Goal: Transaction & Acquisition: Purchase product/service

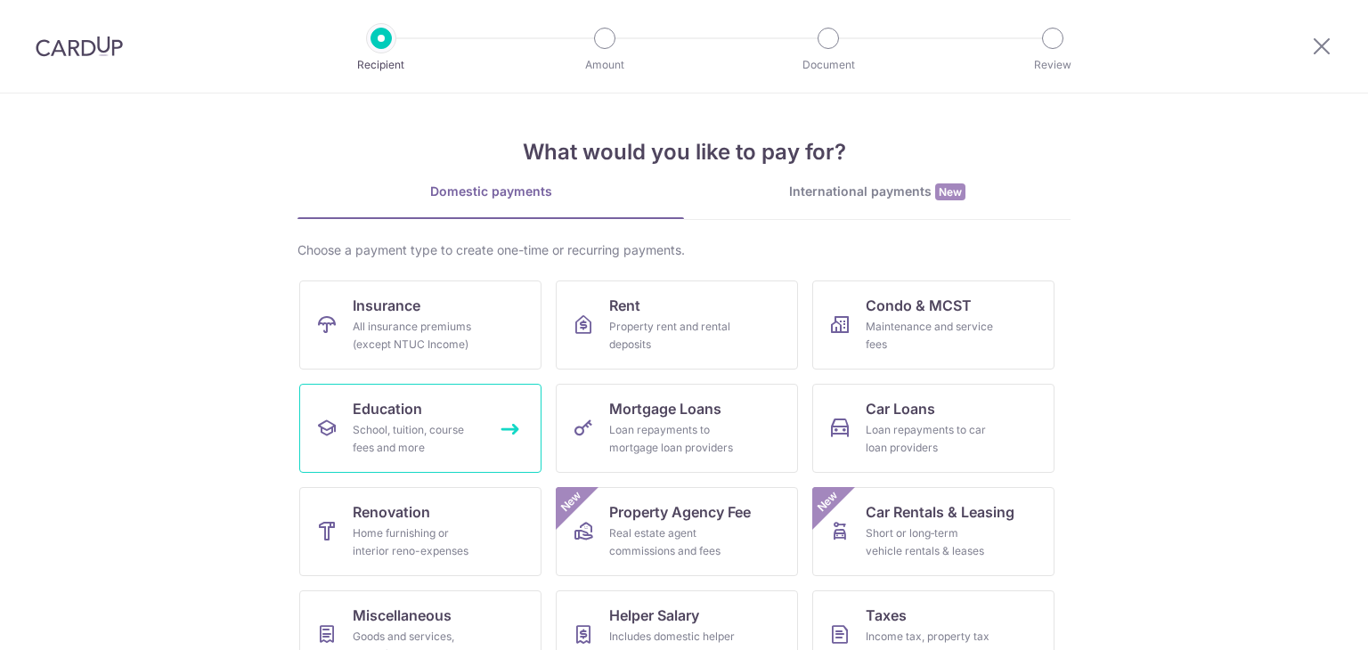
scroll to position [146, 0]
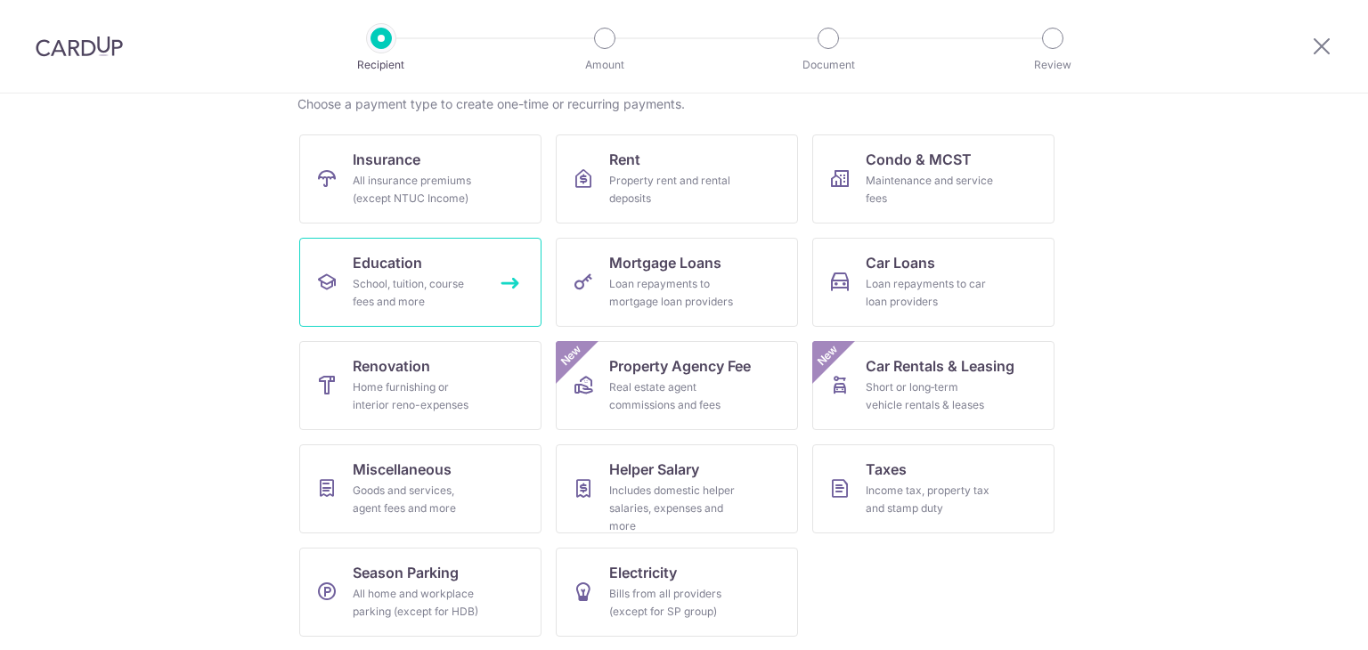
click at [388, 270] on span "Education" at bounding box center [387, 262] width 69 height 21
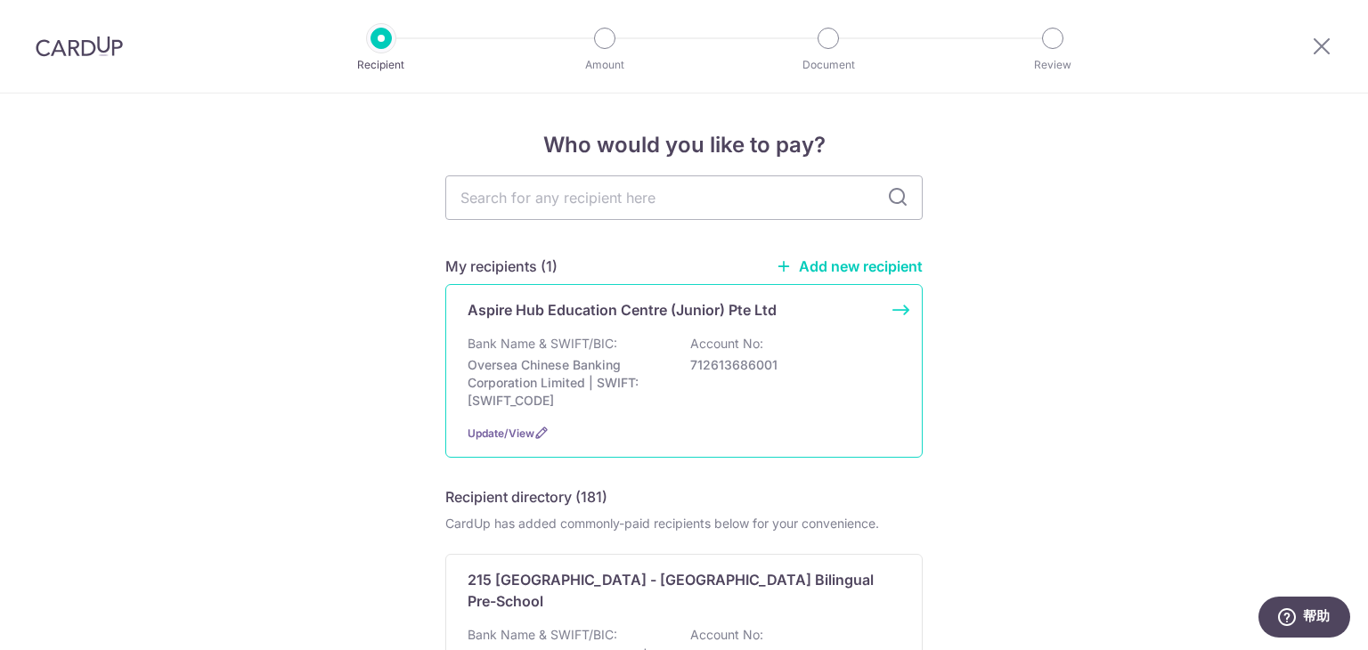
click at [613, 329] on div "Aspire Hub Education Centre (Junior) Pte Ltd Bank Name & SWIFT/BIC: Oversea Chi…" at bounding box center [683, 371] width 477 height 174
click at [893, 310] on div "Aspire Hub Education Centre (Junior) Pte Ltd Bank Name & SWIFT/BIC: Oversea Chi…" at bounding box center [683, 371] width 477 height 174
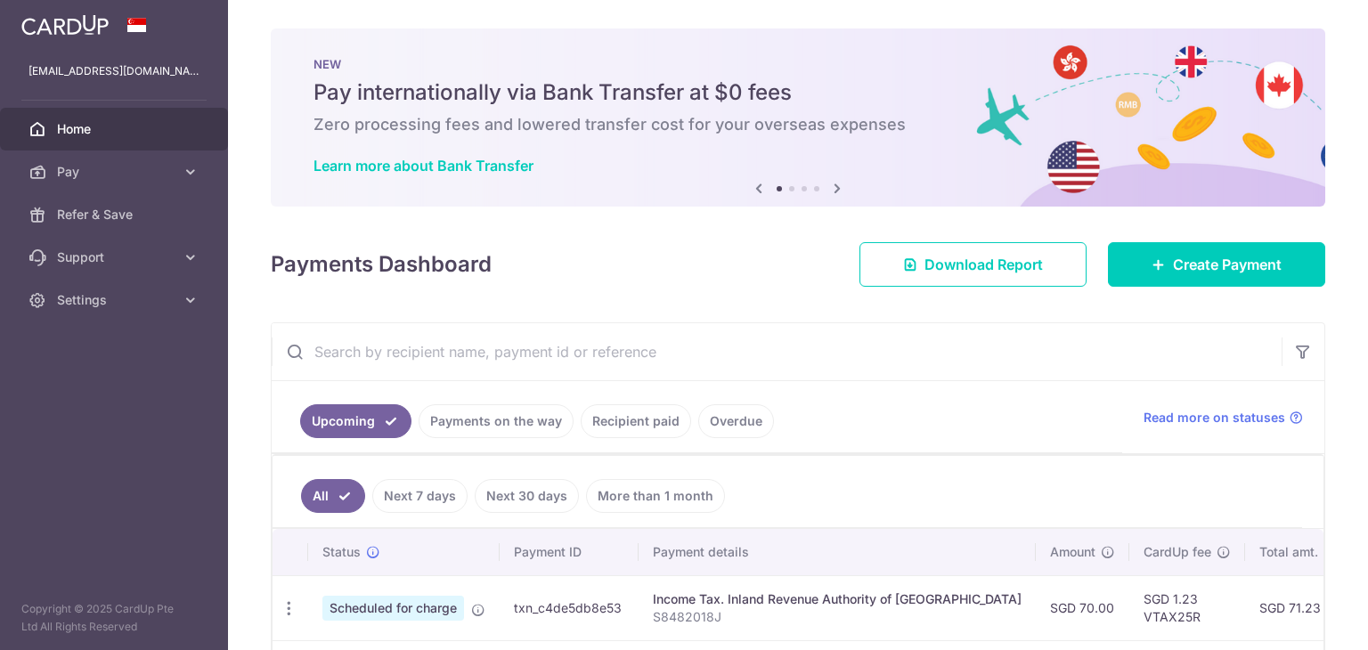
drag, startPoint x: 901, startPoint y: 283, endPoint x: 1168, endPoint y: 232, distance: 272.0
click at [994, 167] on div "NEW Pay internationally via Bank Transfer at $0 fees Zero processing fees and l…" at bounding box center [798, 117] width 1054 height 178
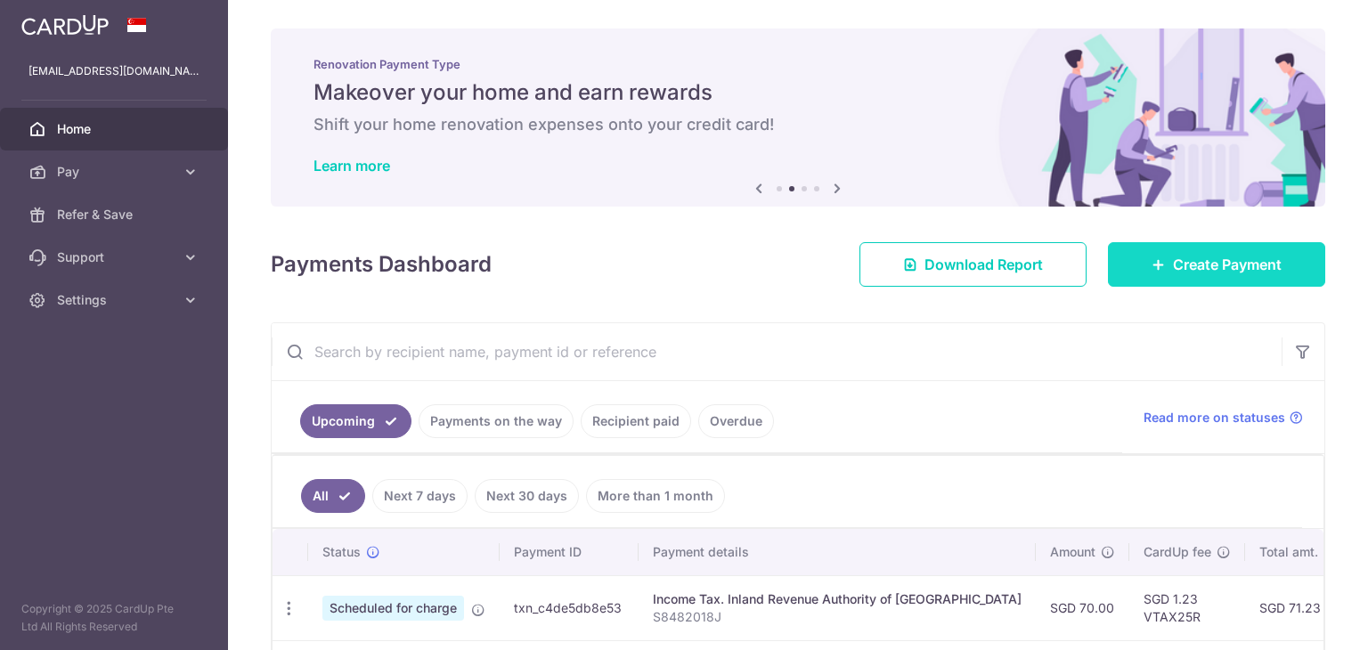
click at [1194, 274] on span "Create Payment" at bounding box center [1227, 264] width 109 height 21
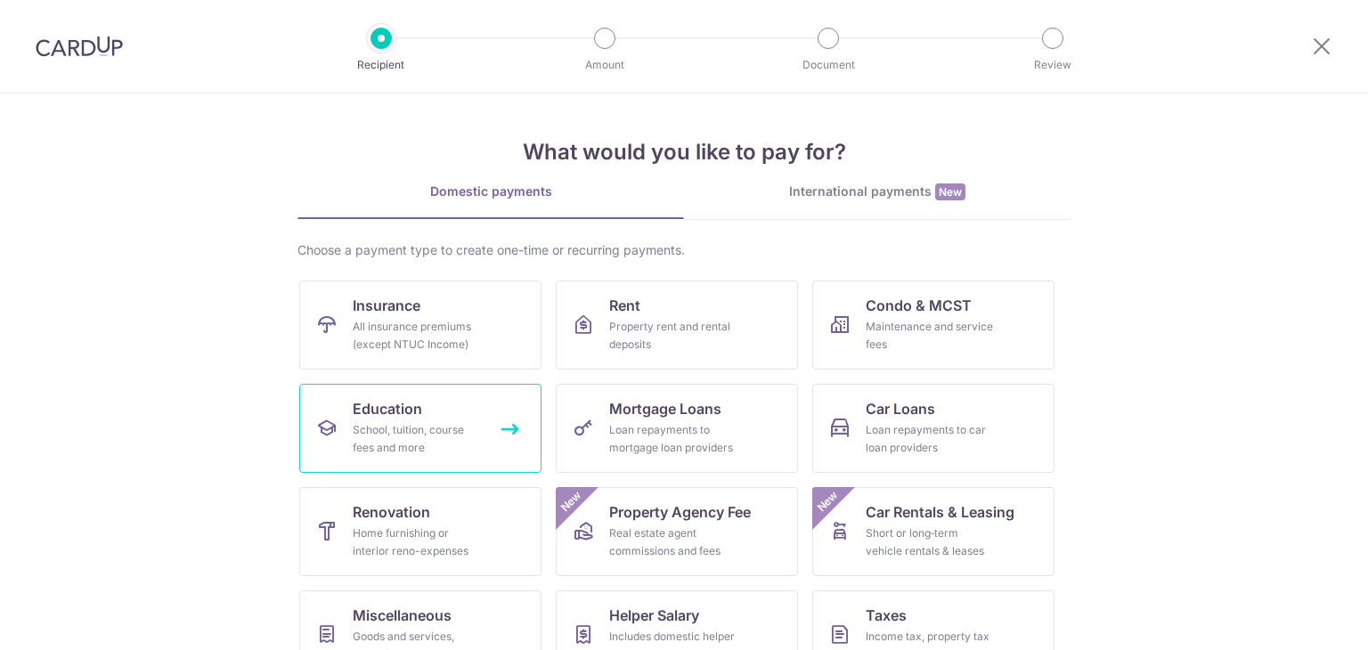
click at [379, 446] on div "School, tuition, course fees and more" at bounding box center [417, 439] width 128 height 36
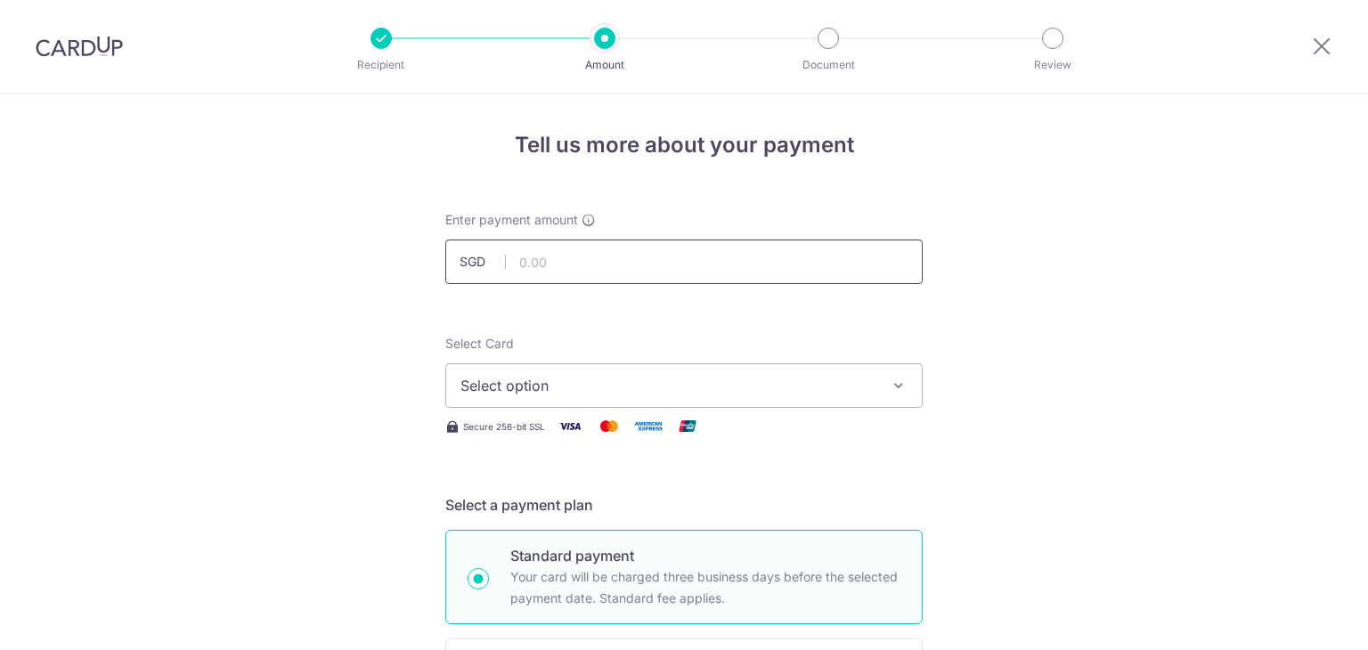
click at [460, 282] on input "text" at bounding box center [683, 262] width 477 height 45
click at [619, 257] on input "text" at bounding box center [683, 262] width 477 height 45
type input "1,800.00"
click at [829, 371] on button "Select option" at bounding box center [683, 385] width 477 height 45
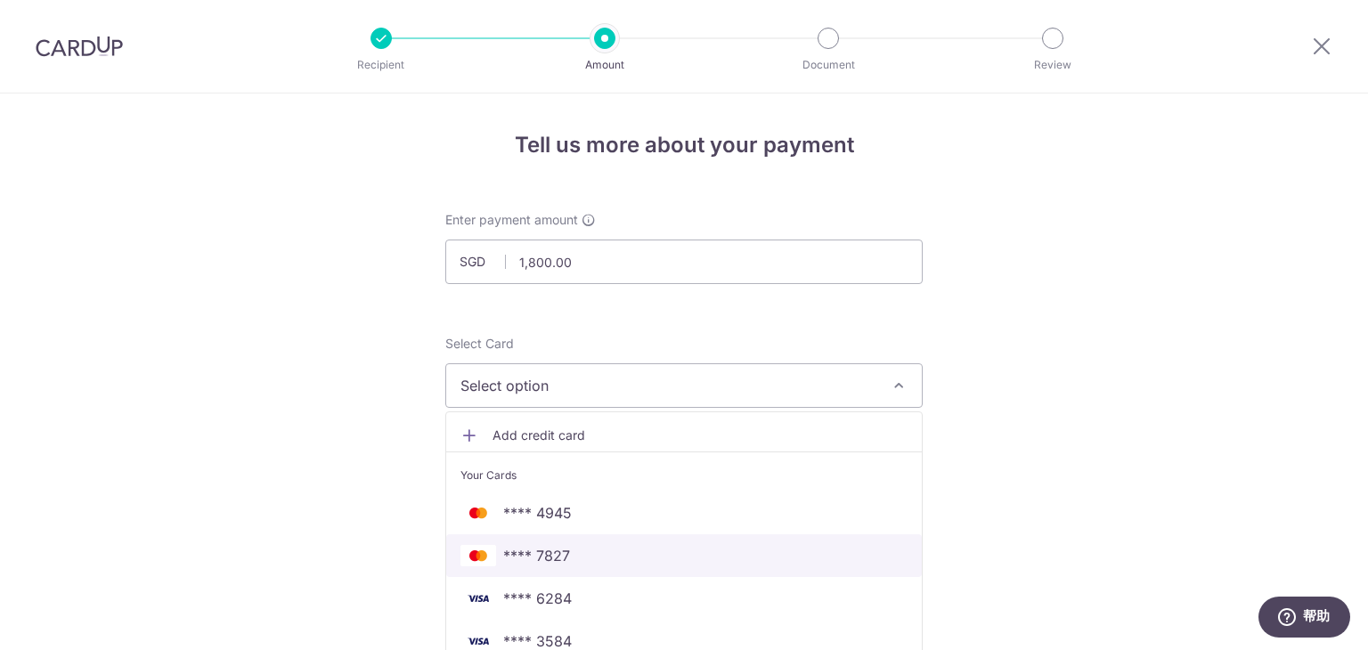
click at [670, 563] on span "**** 7827" at bounding box center [683, 555] width 447 height 21
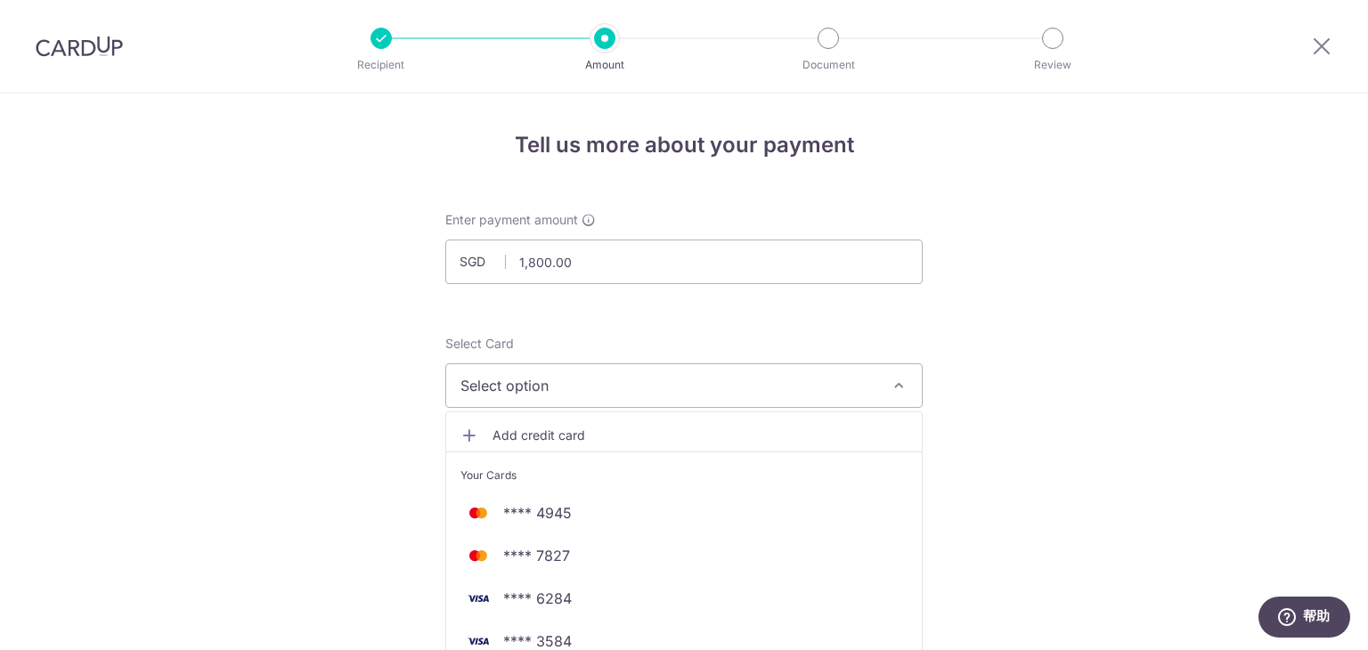
click at [670, 563] on p "Standard payment" at bounding box center [705, 555] width 390 height 21
click at [489, 568] on input "Standard payment Your card will be charged three business days before the selec…" at bounding box center [478, 578] width 21 height 21
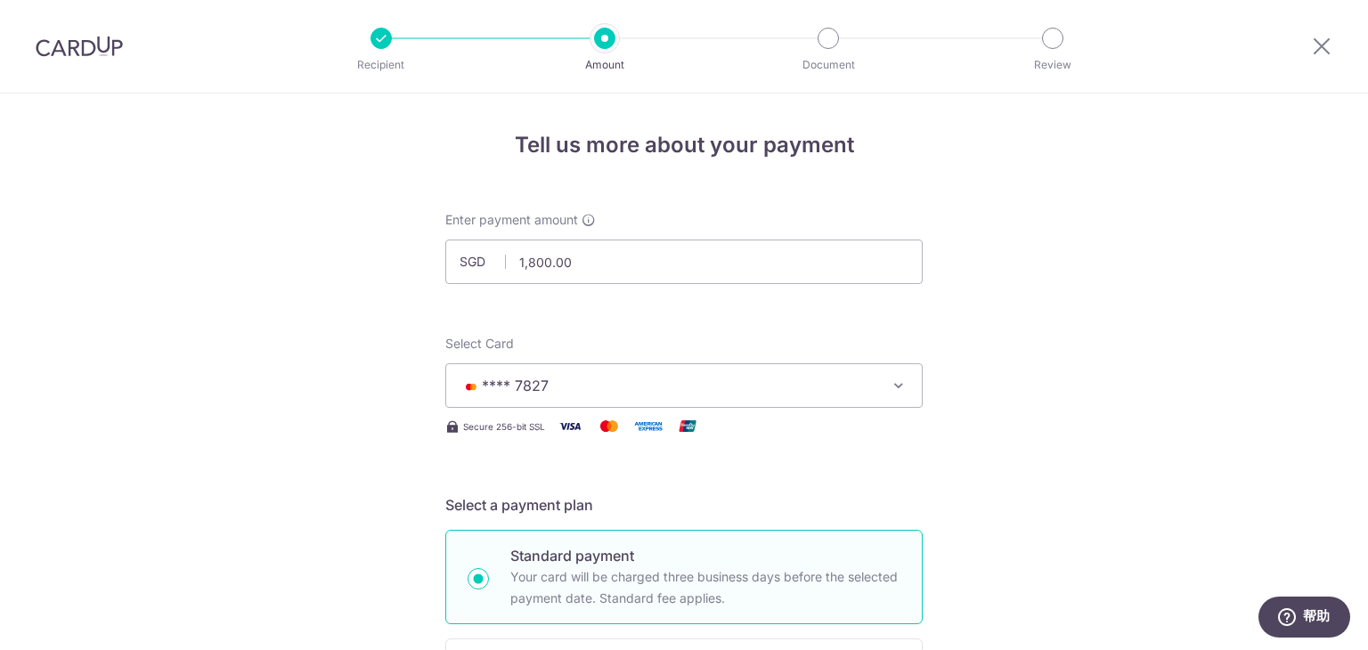
radio input "true"
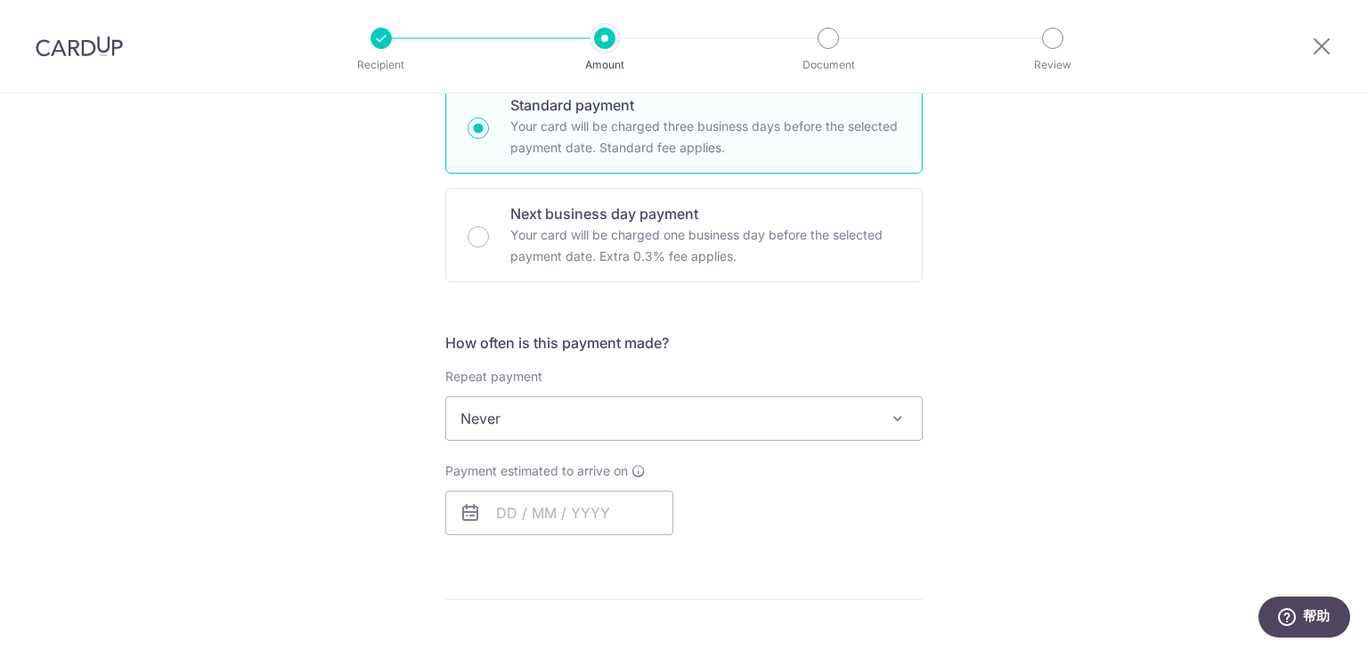
click at [733, 426] on span "Never" at bounding box center [684, 418] width 476 height 43
click at [609, 517] on input "text" at bounding box center [559, 513] width 228 height 45
click at [802, 553] on form "Enter payment amount SGD 1,800.00 1800.00 Select Card **** 7827 Add credit card…" at bounding box center [683, 452] width 477 height 1385
click at [577, 510] on input "text" at bounding box center [559, 513] width 228 height 45
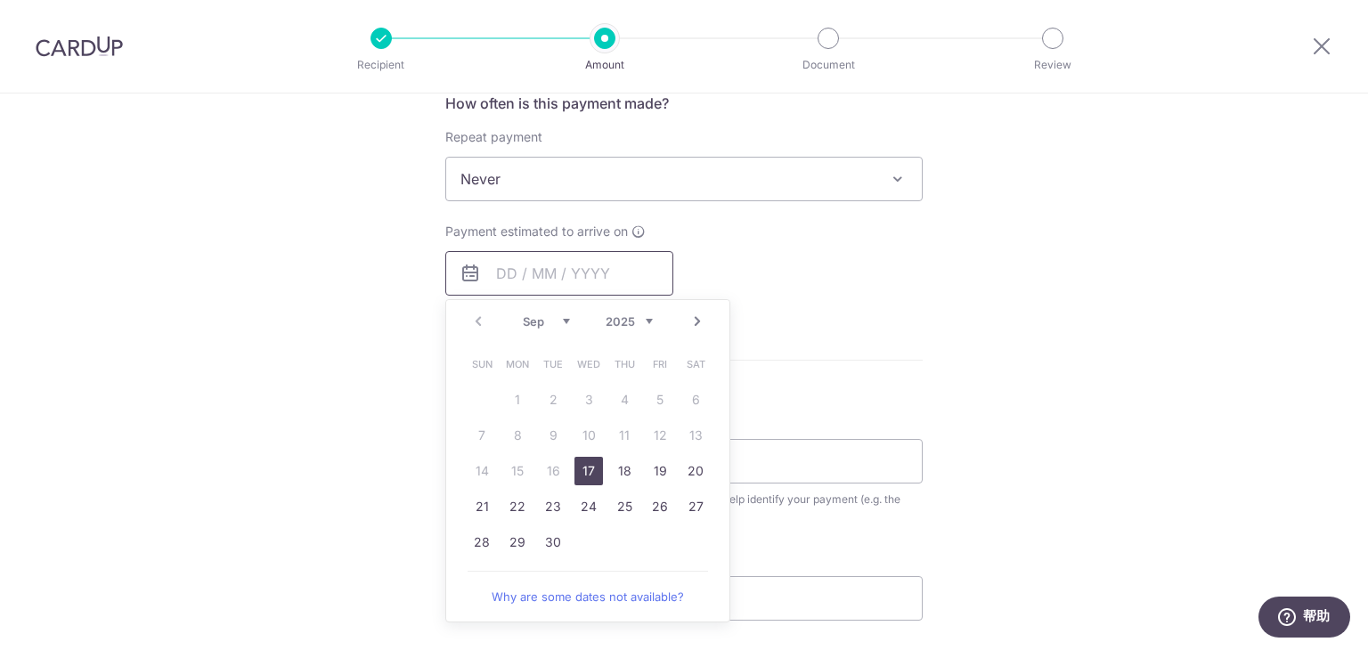
scroll to position [724, 0]
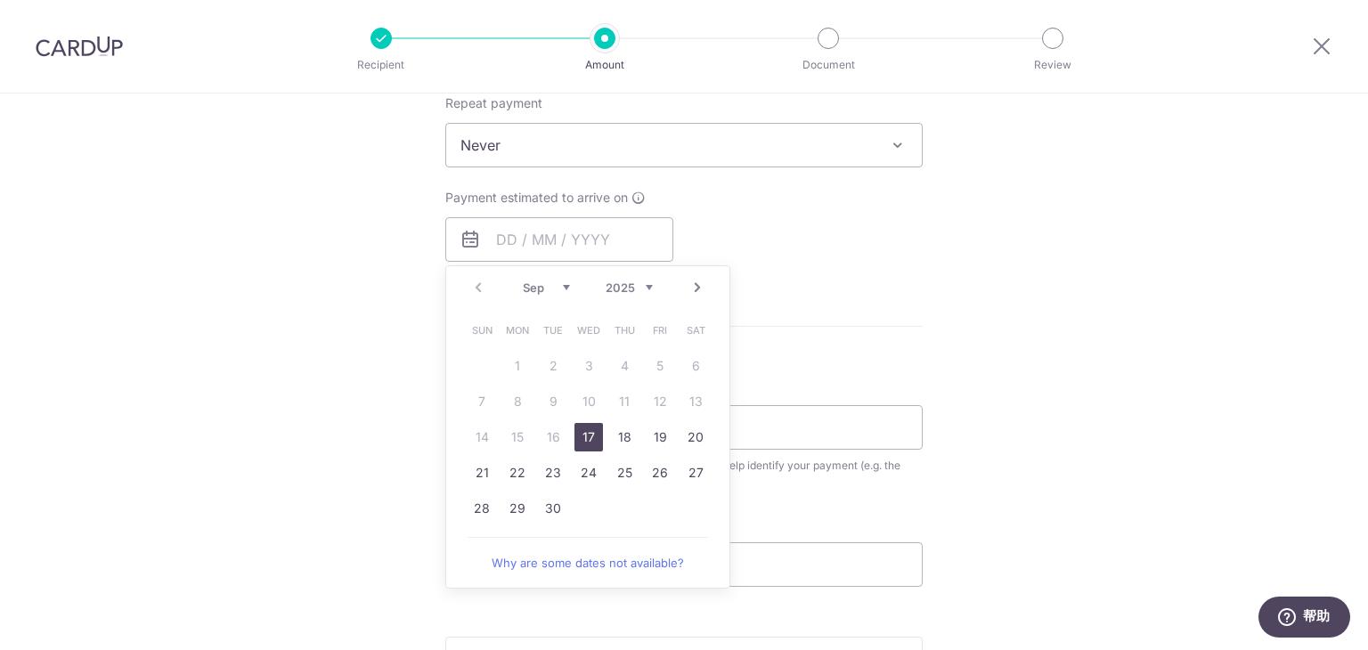
click at [580, 438] on link "17" at bounding box center [588, 437] width 28 height 28
type input "17/09/2025"
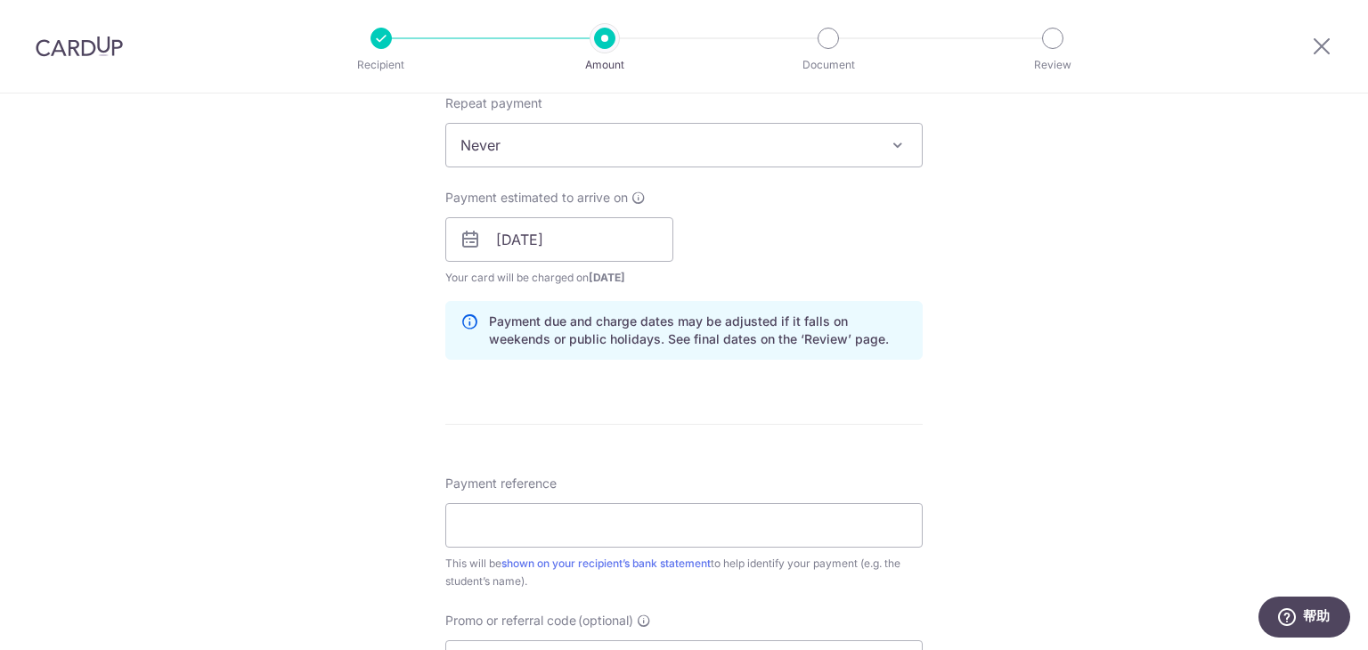
click at [713, 421] on form "Enter payment amount SGD 1,800.00 1800.00 Select Card **** 7827 Add credit card…" at bounding box center [683, 228] width 477 height 1483
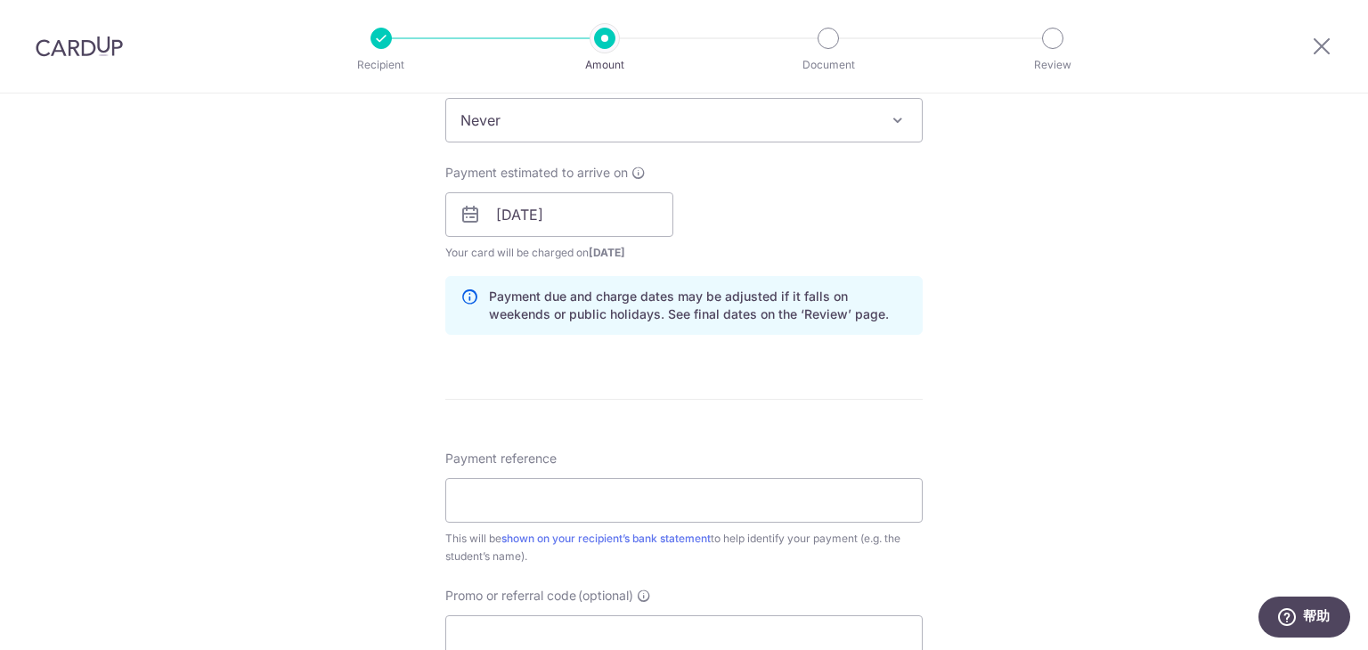
scroll to position [759, 0]
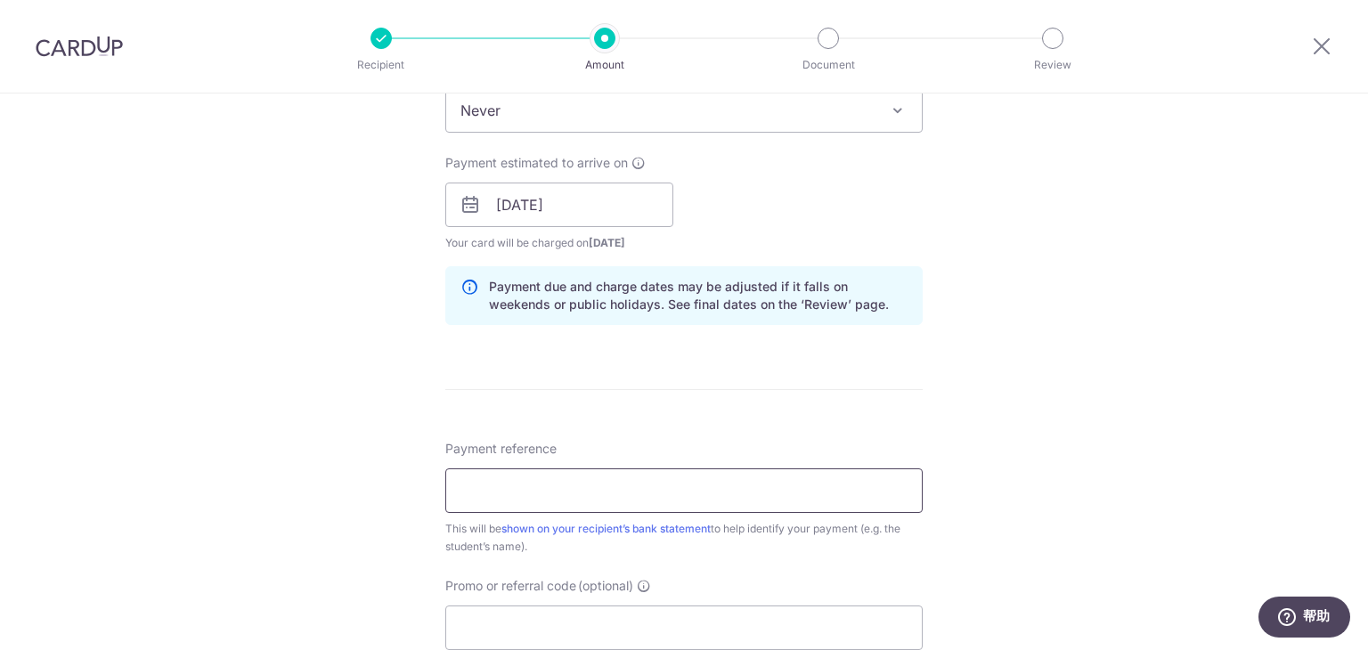
click at [648, 485] on input "Payment reference" at bounding box center [683, 490] width 477 height 45
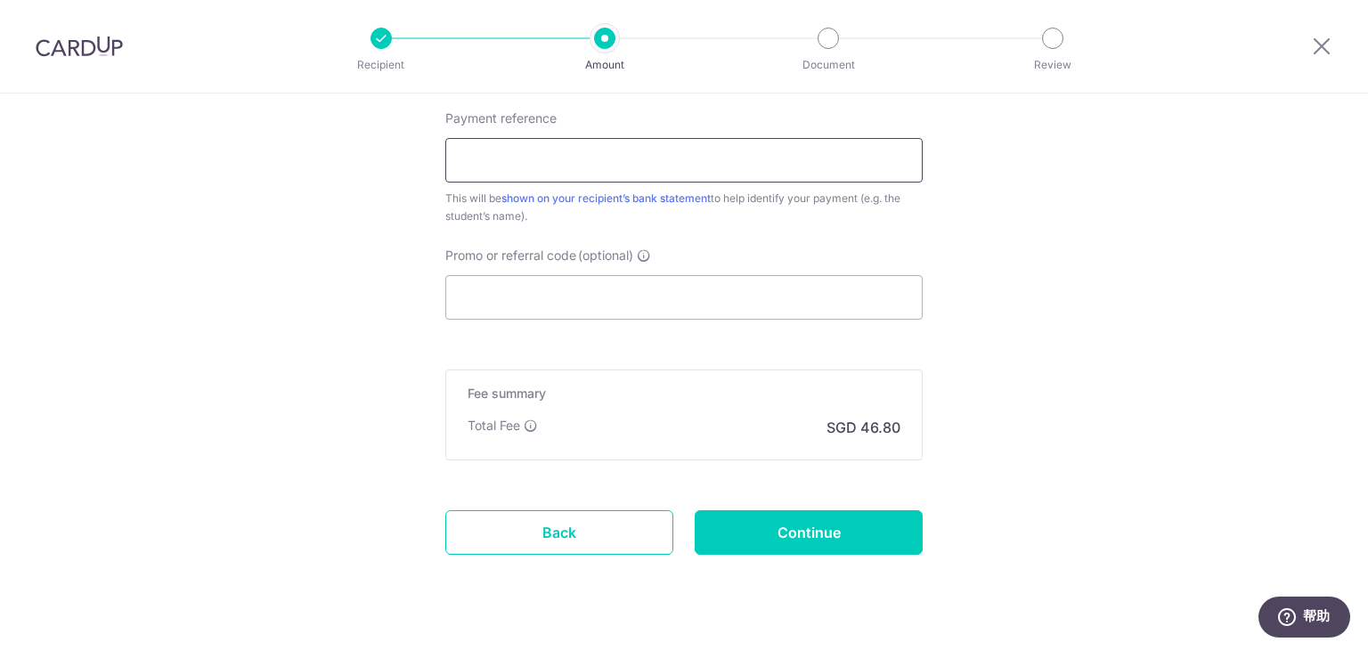
scroll to position [1012, 0]
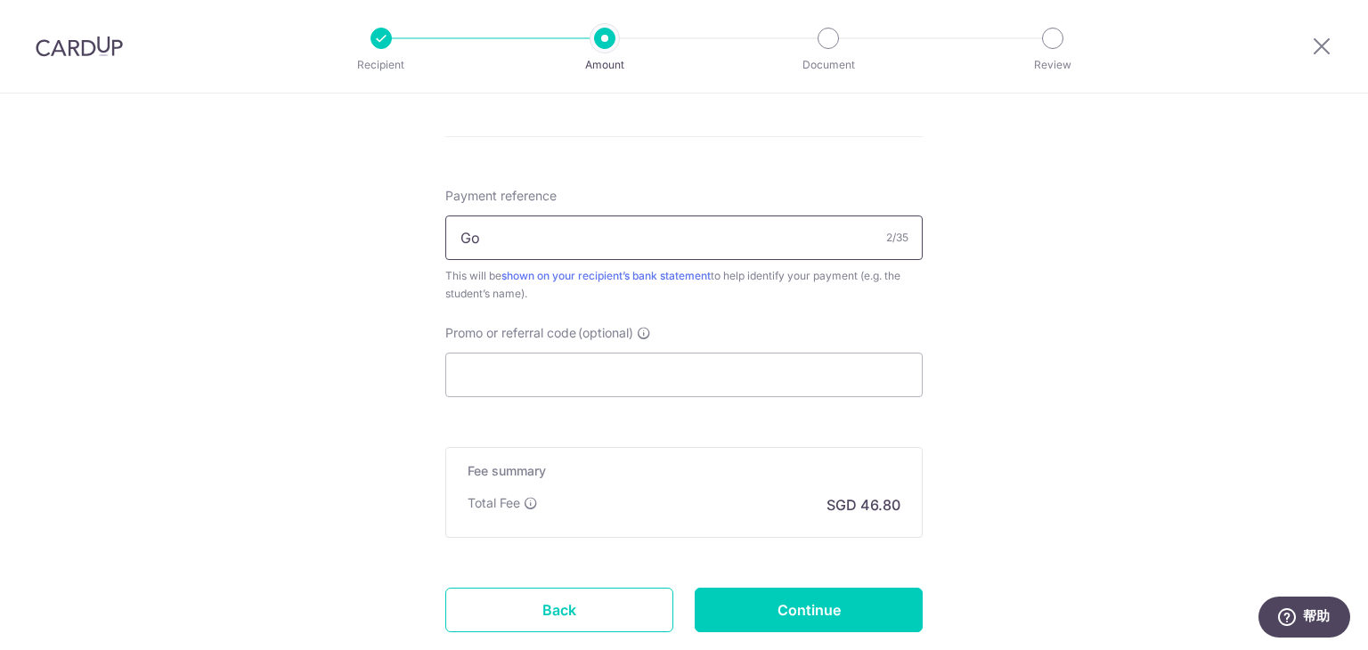
type input "G"
type input "Khai Beng Term 4 - 10 classes each"
click at [634, 378] on input "Promo or referral code (optional)" at bounding box center [683, 375] width 477 height 45
paste input "OCBC90NMC"
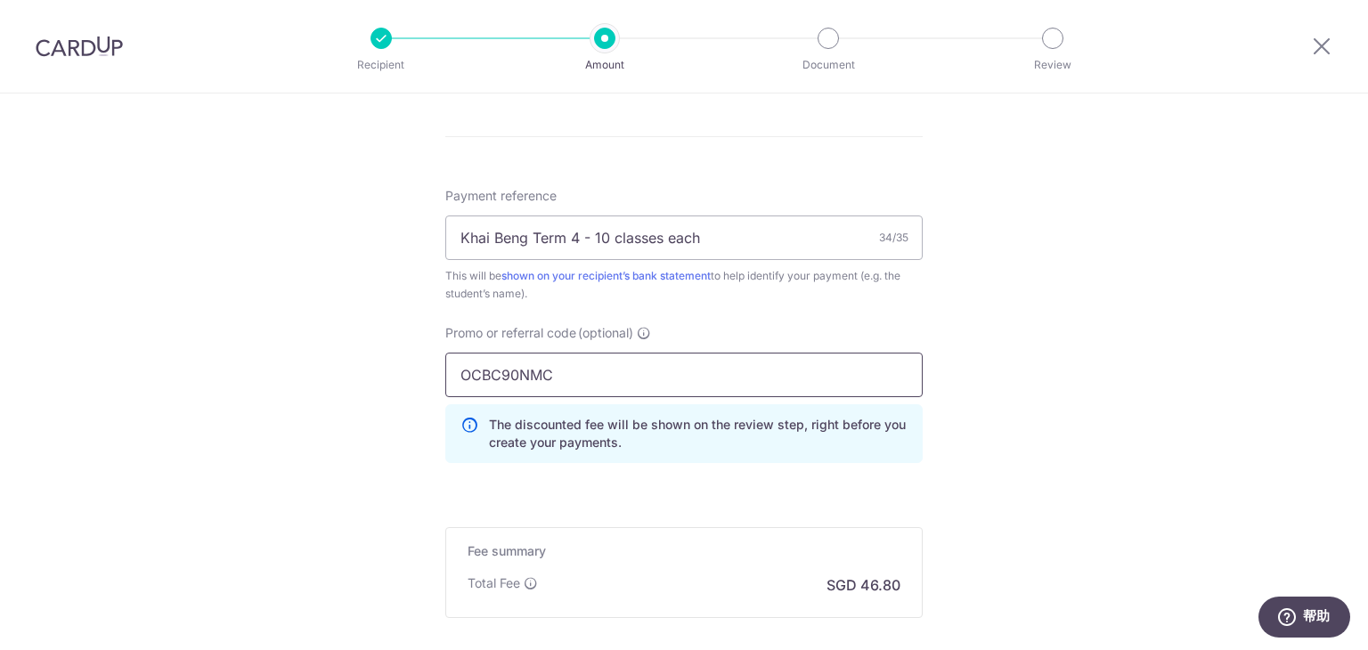
scroll to position [1205, 0]
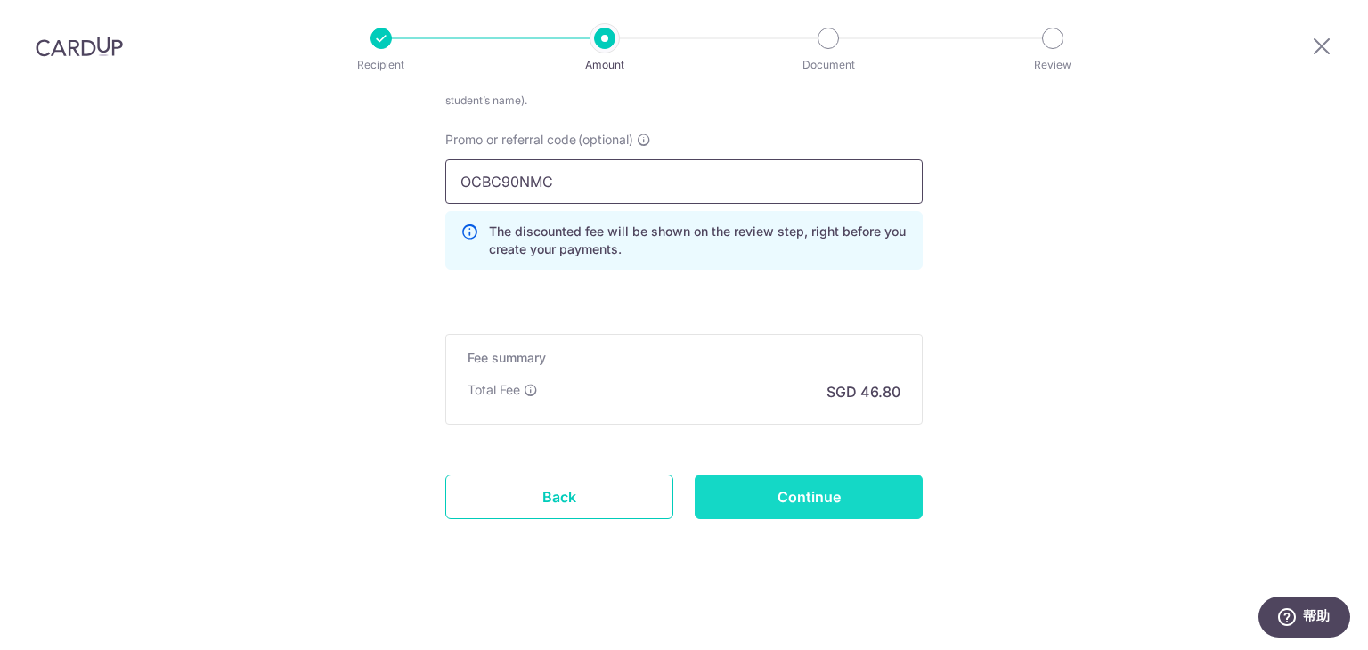
type input "OCBC90NMC"
click at [757, 489] on input "Continue" at bounding box center [809, 497] width 228 height 45
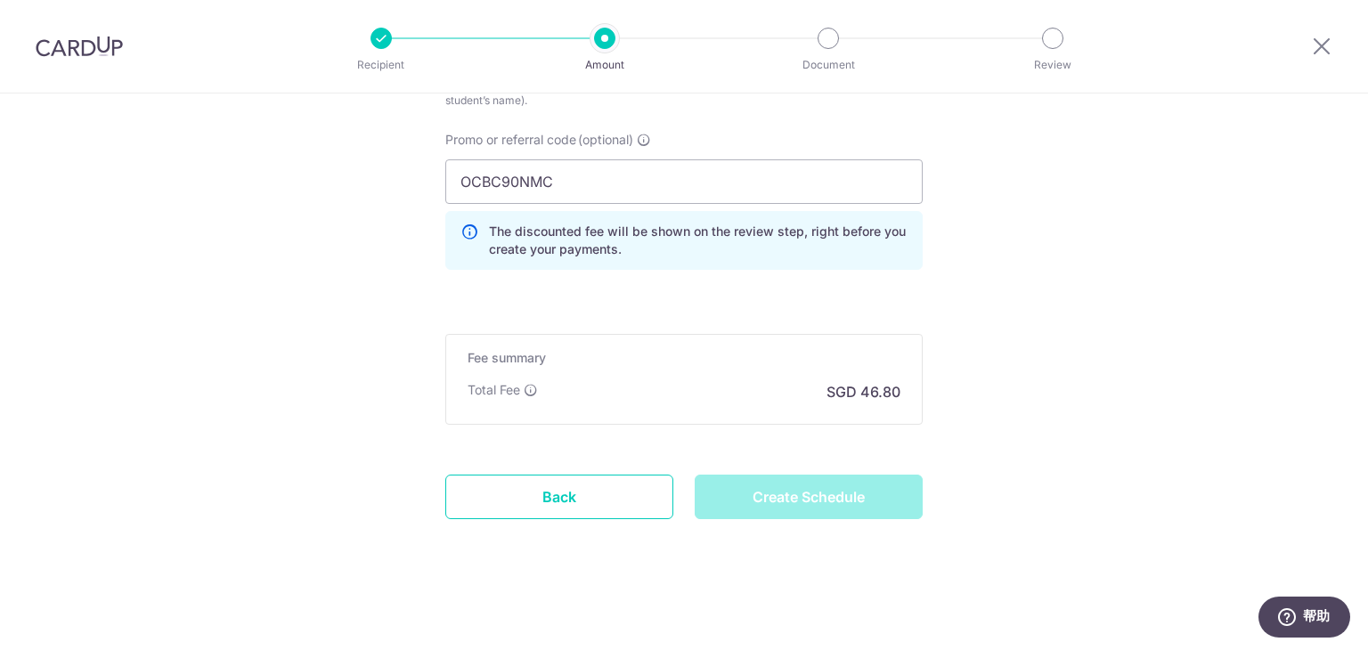
type input "Create Schedule"
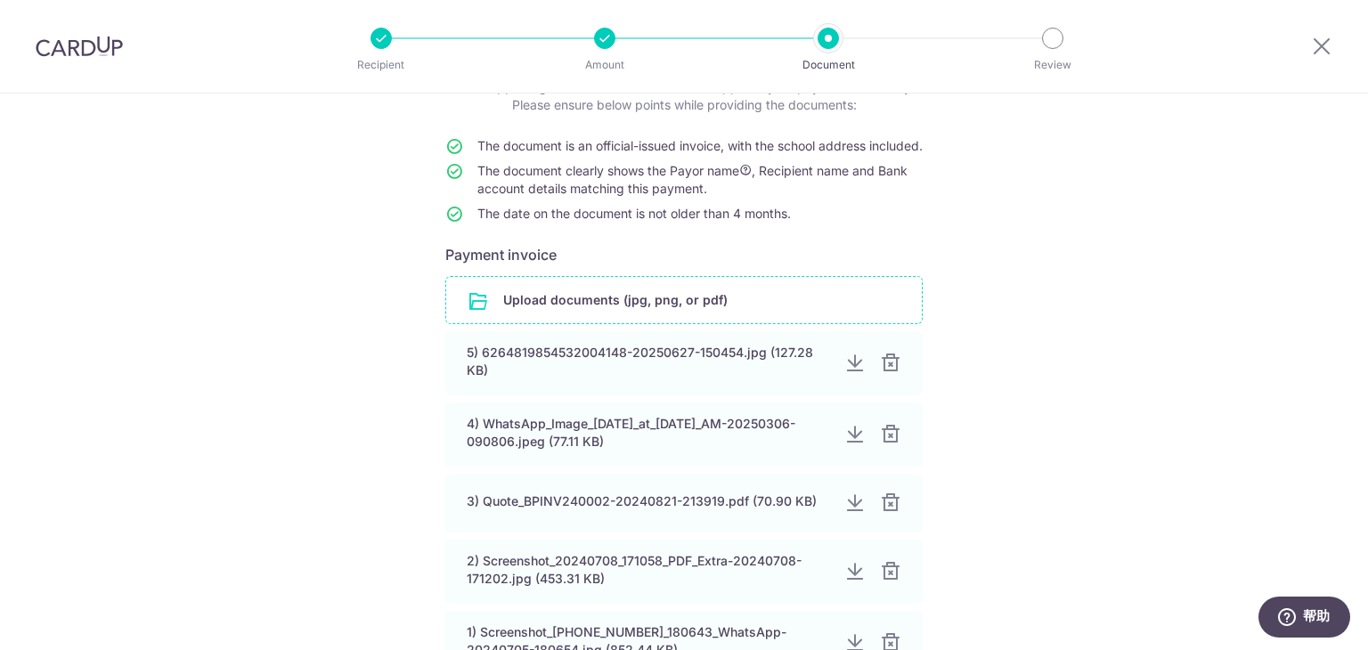
click at [565, 322] on input "file" at bounding box center [684, 300] width 476 height 46
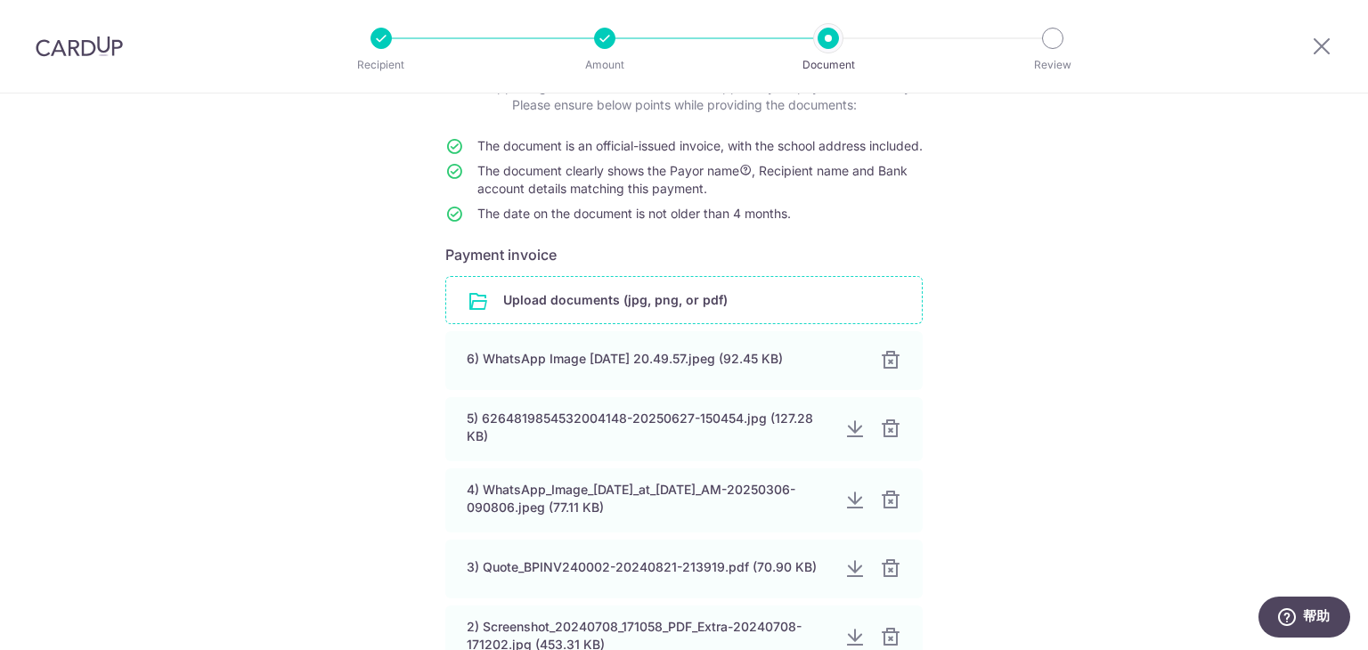
drag, startPoint x: 1357, startPoint y: 263, endPoint x: 1356, endPoint y: 330, distance: 66.8
click at [1356, 330] on div "Help us verify your payment Your supporting documents will enable us to approve…" at bounding box center [684, 445] width 1368 height 969
click at [1196, 307] on div "Help us verify your payment Your supporting documents will enable us to approve…" at bounding box center [684, 445] width 1368 height 969
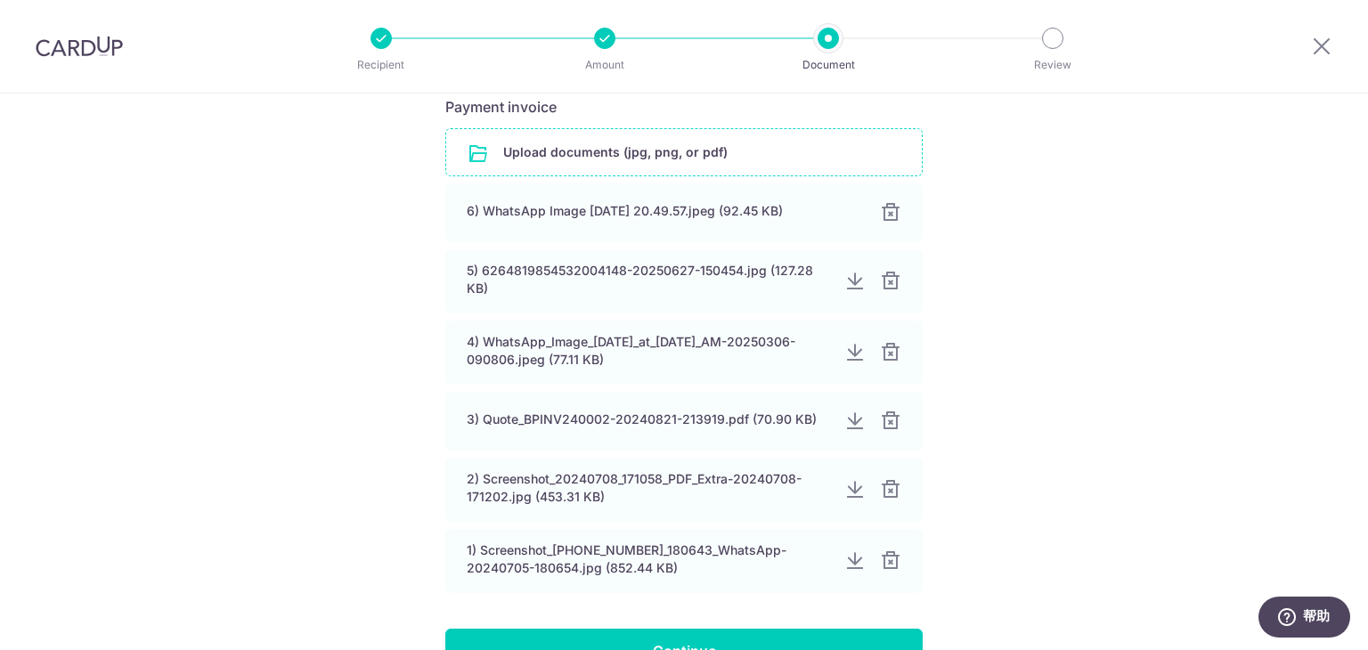
scroll to position [429, 0]
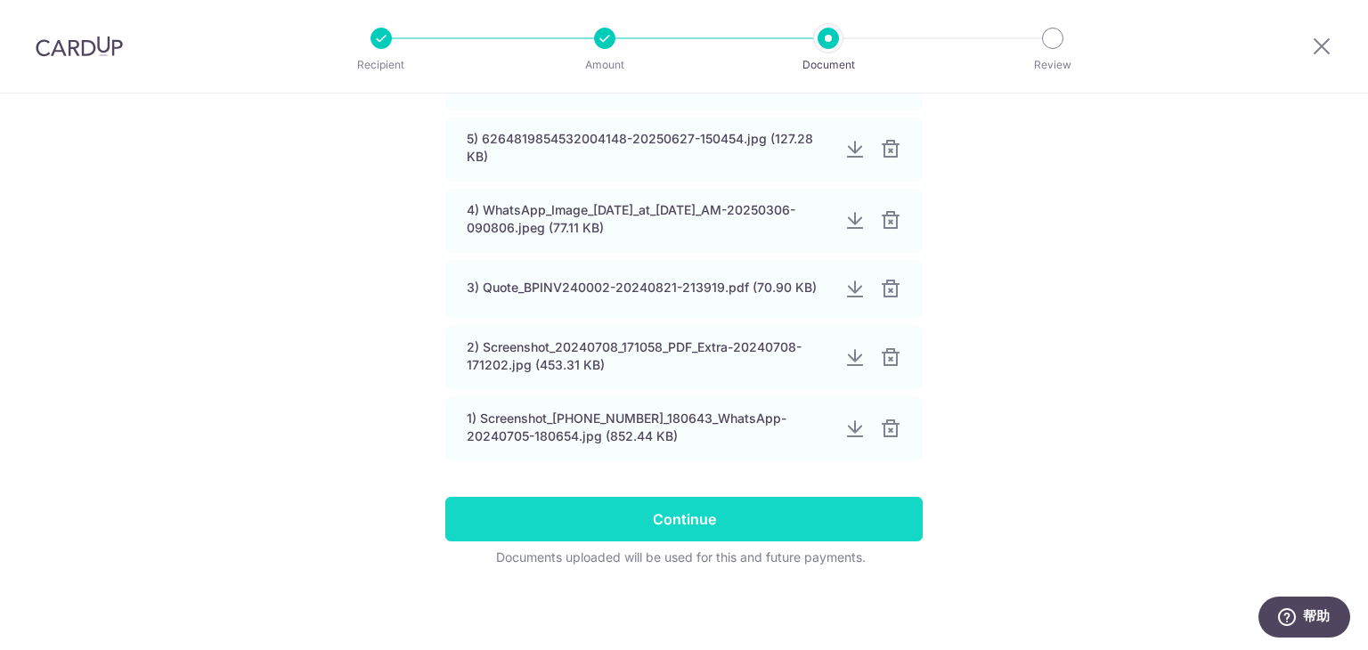
click at [752, 503] on input "Continue" at bounding box center [683, 519] width 477 height 45
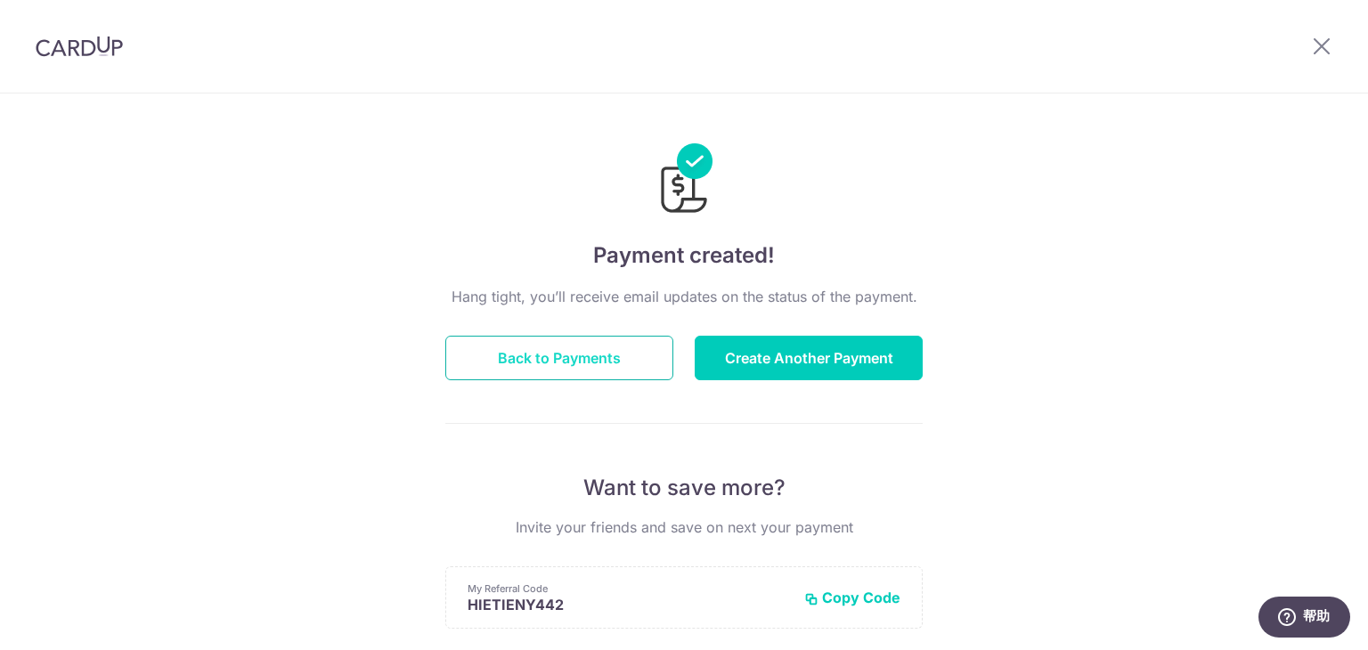
click at [557, 360] on button "Back to Payments" at bounding box center [559, 358] width 228 height 45
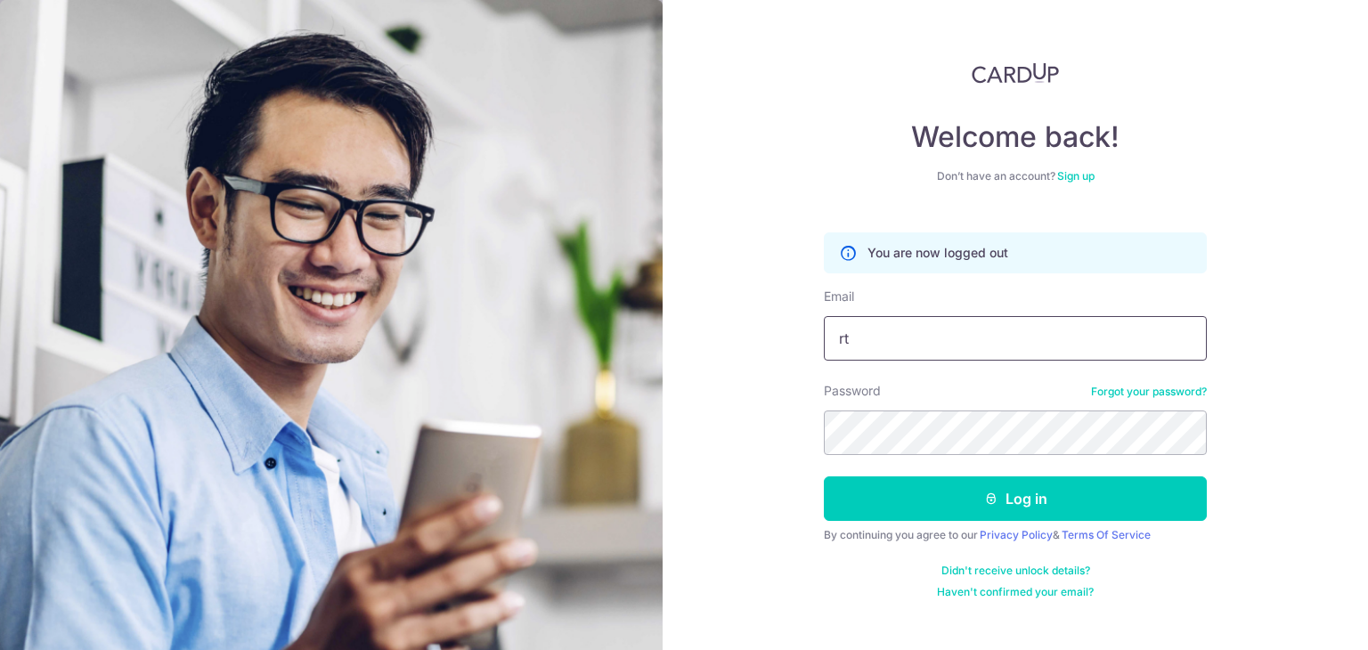
type input "rt_goh@yahoo.com"
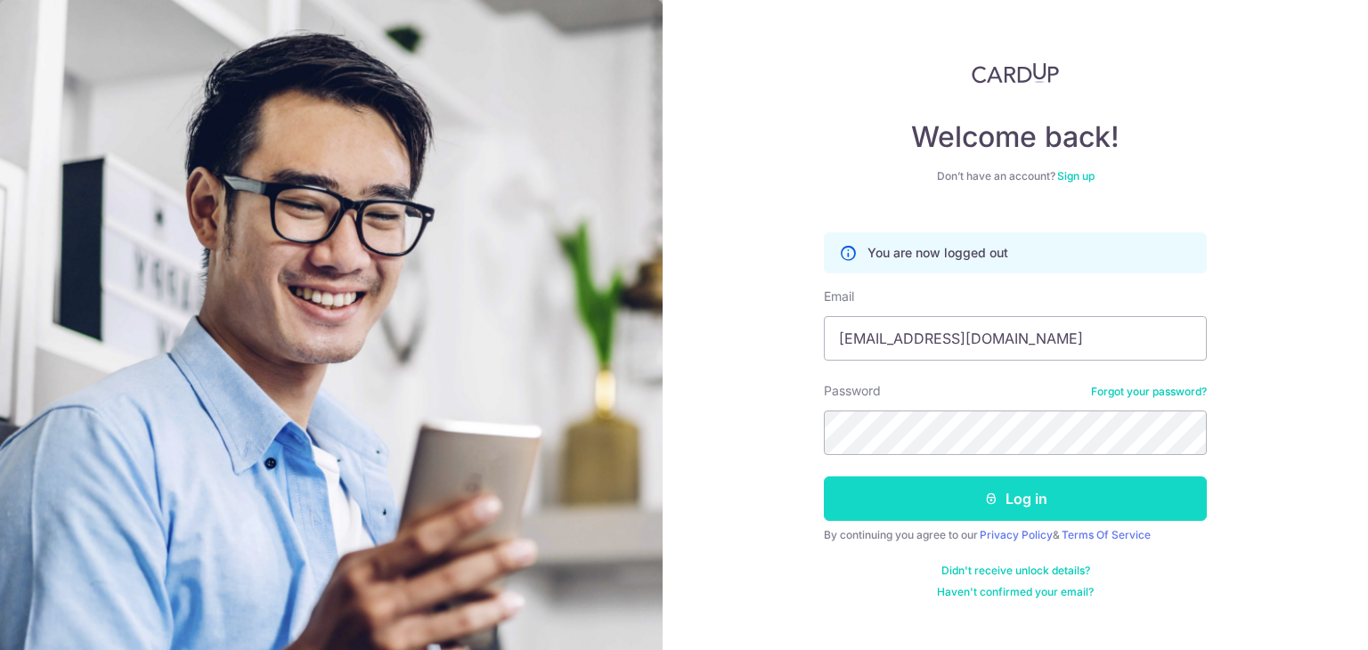
click at [1006, 501] on button "Log in" at bounding box center [1015, 498] width 383 height 45
